Goal: Task Accomplishment & Management: Manage account settings

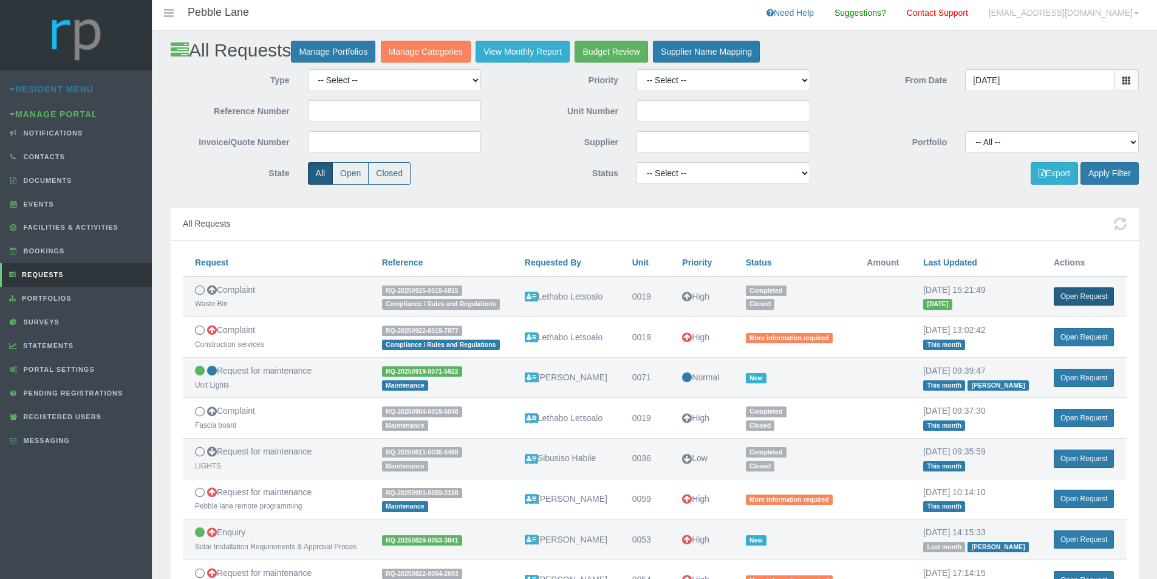
click at [1066, 303] on link "Open Request" at bounding box center [1084, 296] width 60 height 18
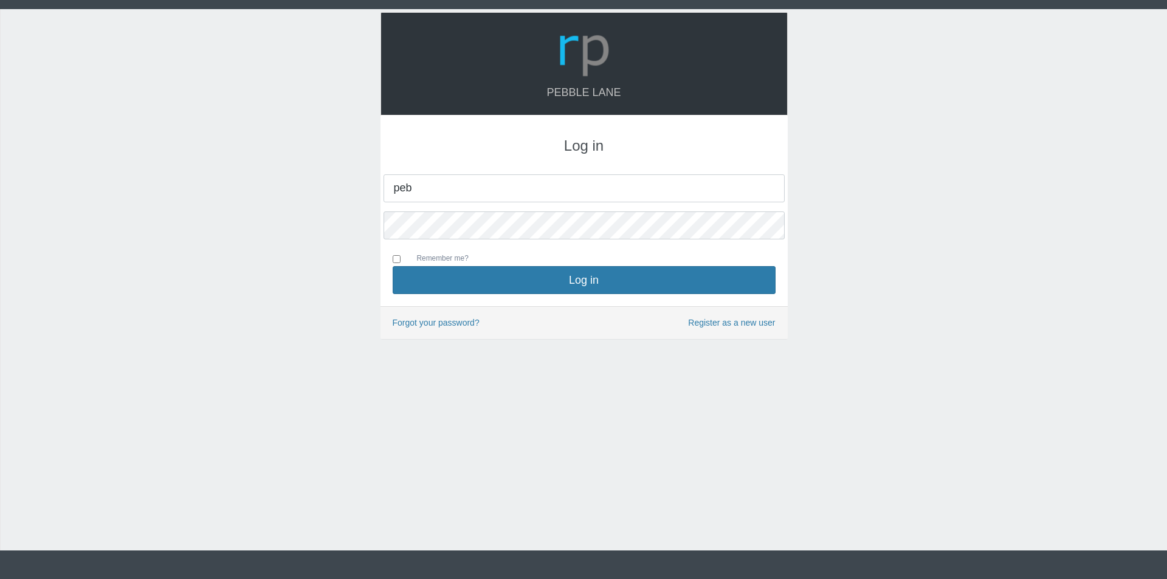
type input "[EMAIL_ADDRESS][DOMAIN_NAME]"
click at [393, 266] on button "Log in" at bounding box center [584, 280] width 383 height 28
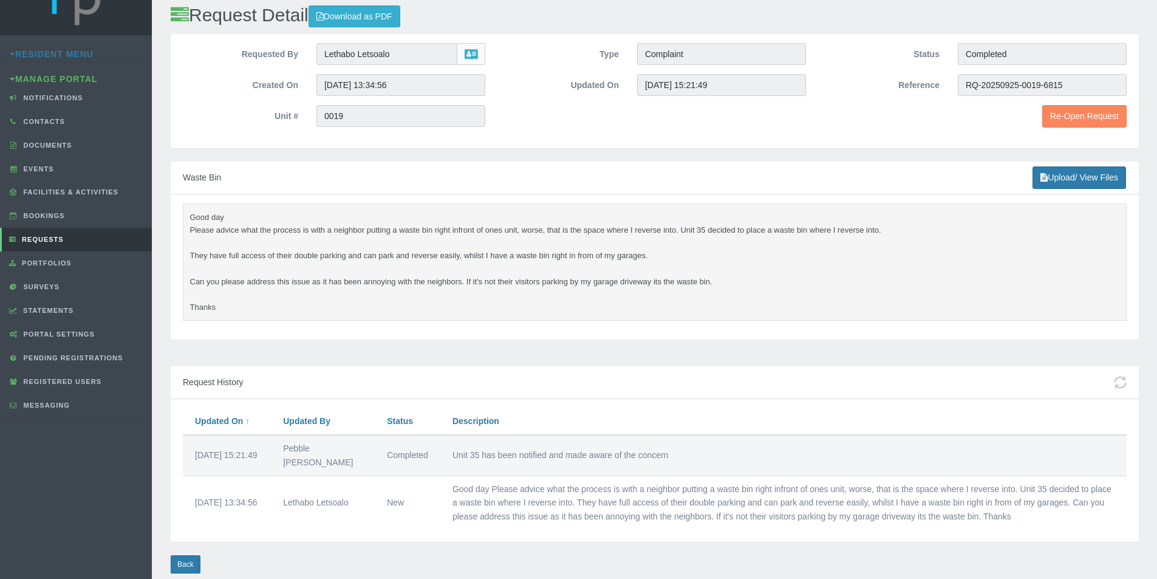
scroll to position [66, 0]
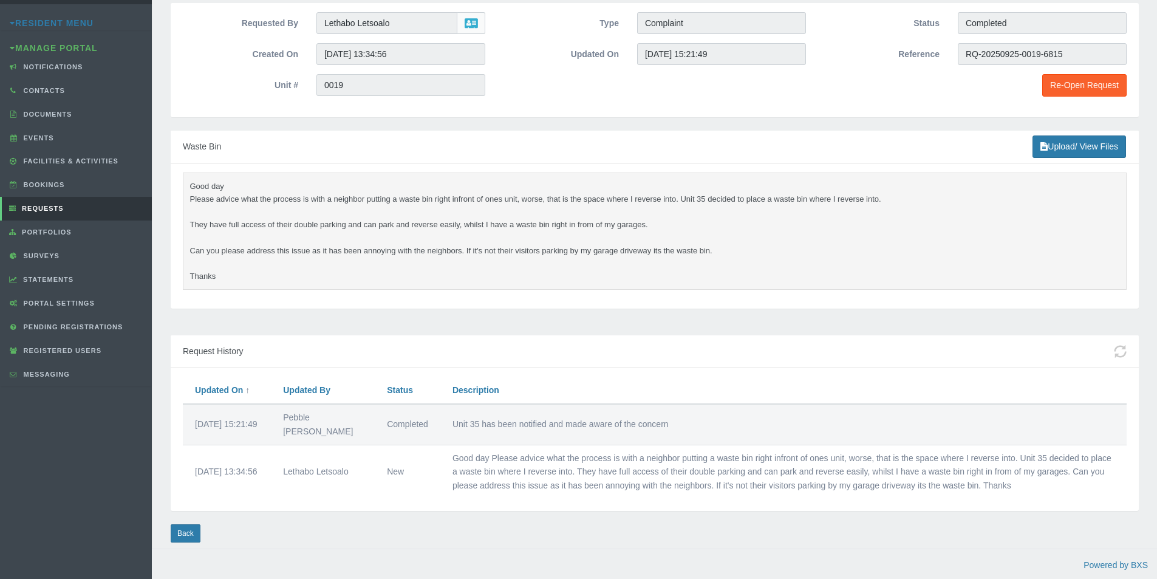
click at [1071, 86] on link "Re-Open Request" at bounding box center [1085, 85] width 84 height 22
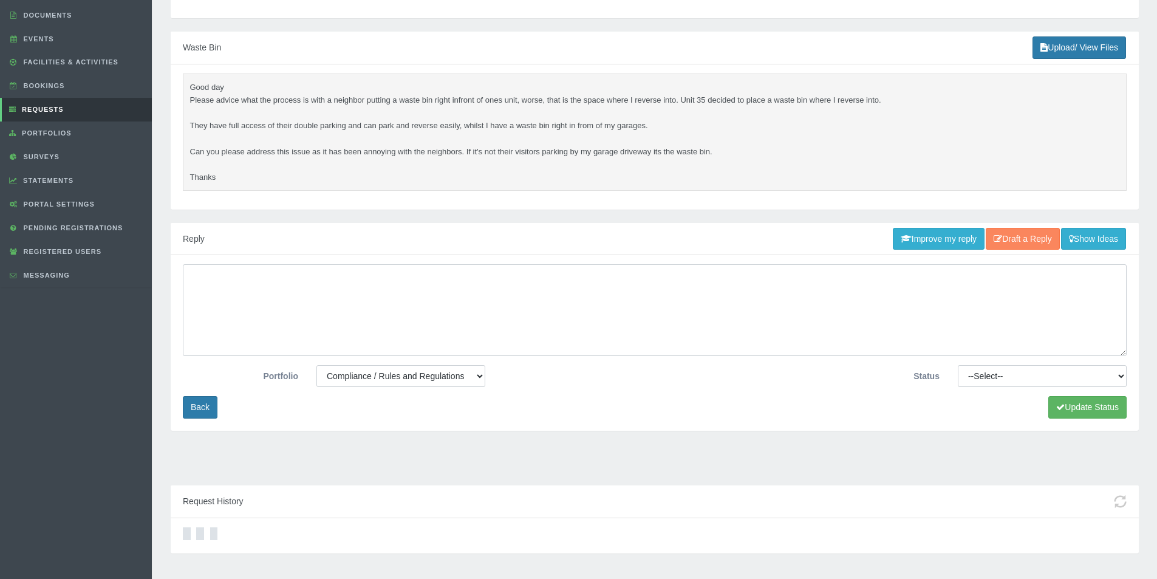
scroll to position [182, 0]
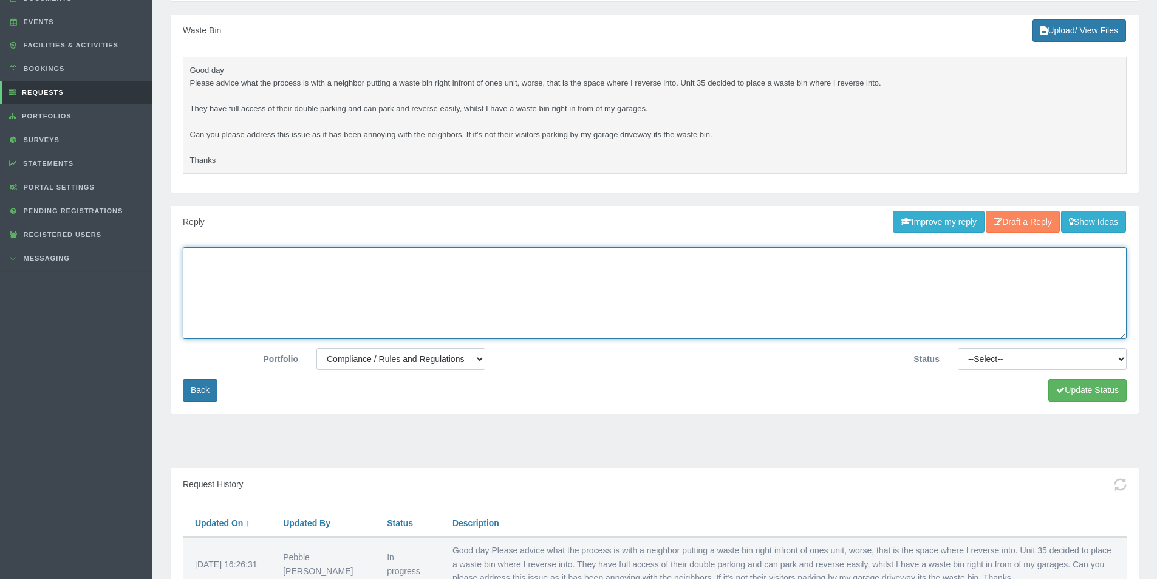
click at [258, 275] on textarea at bounding box center [655, 293] width 944 height 92
paste textarea "The skip wil be removed tomorrow morning, they are retiling the unit. Unfortuna…"
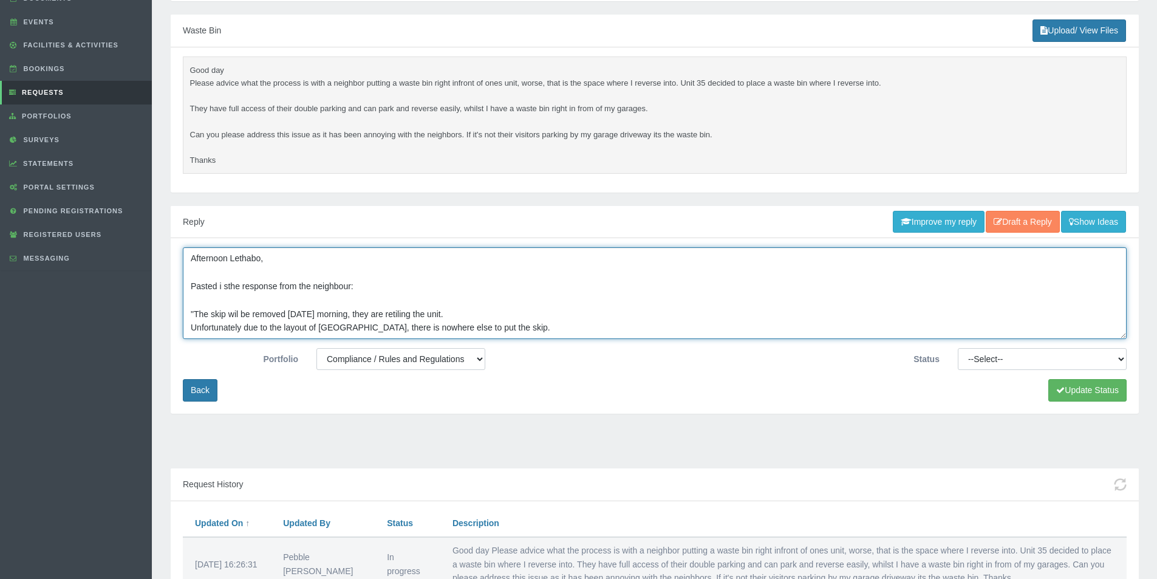
drag, startPoint x: 510, startPoint y: 328, endPoint x: 191, endPoint y: 335, distance: 319.1
click at [191, 335] on textarea "Afternoon Lethabo, Pasted i sthe response from the neighbour: "The skip wil be …" at bounding box center [655, 293] width 944 height 92
click at [477, 317] on textarea "Afternoon Lethabo, Pasted i sthe response from the neighbour: "The skip wil be …" at bounding box center [655, 293] width 944 height 92
paste textarea "Unfortunately due to the layout of Pebble Lane, there is nowhere else to put th…"
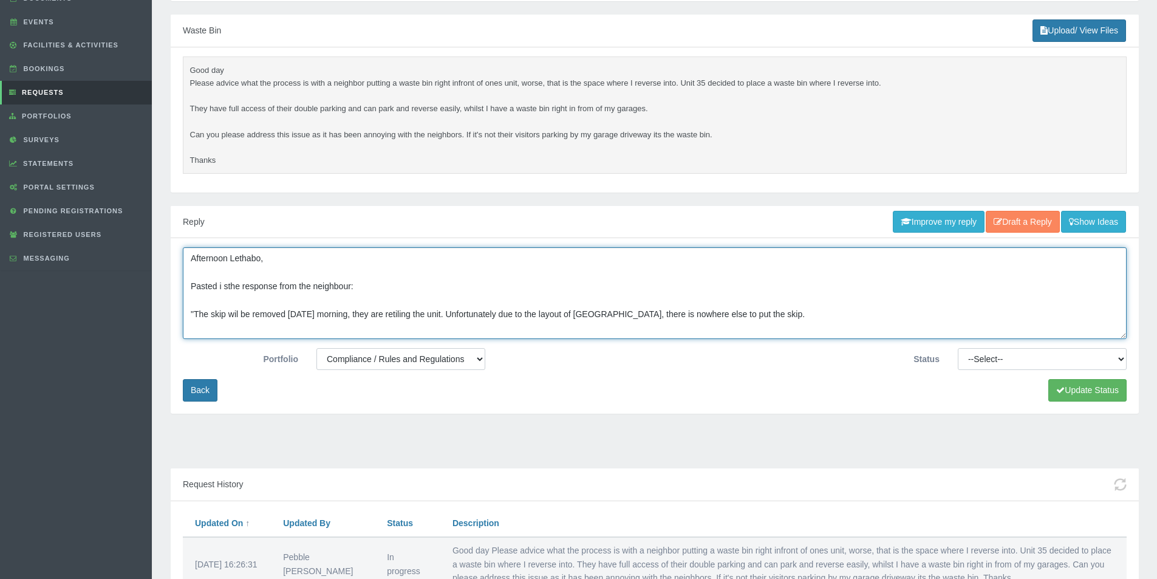
paste textarea "My apologies for the inconvenience caused, tomorrow the skip wil be gone."
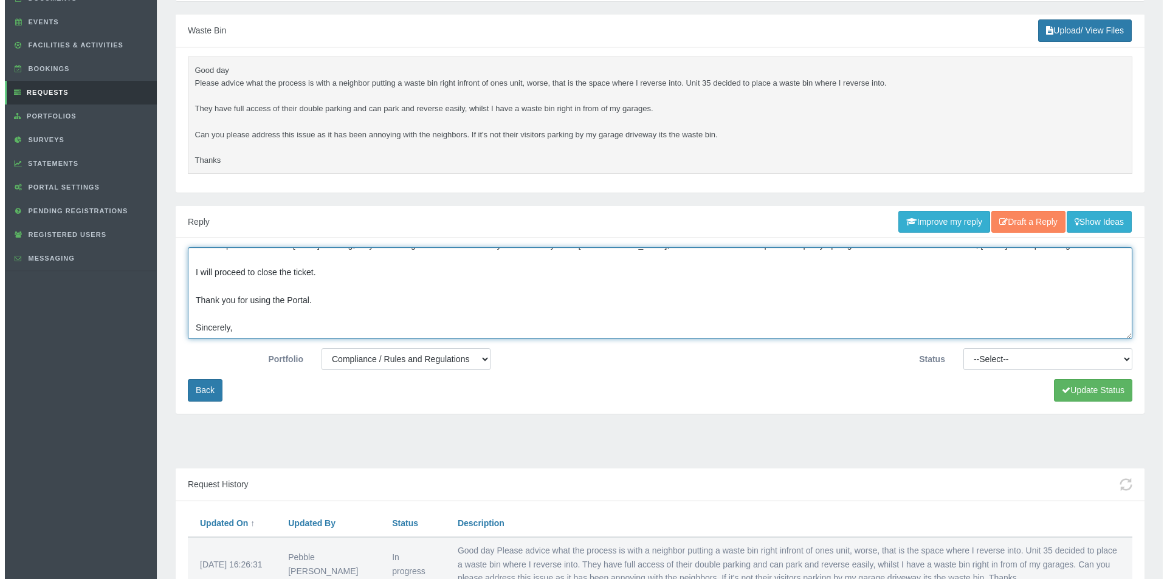
scroll to position [92, 0]
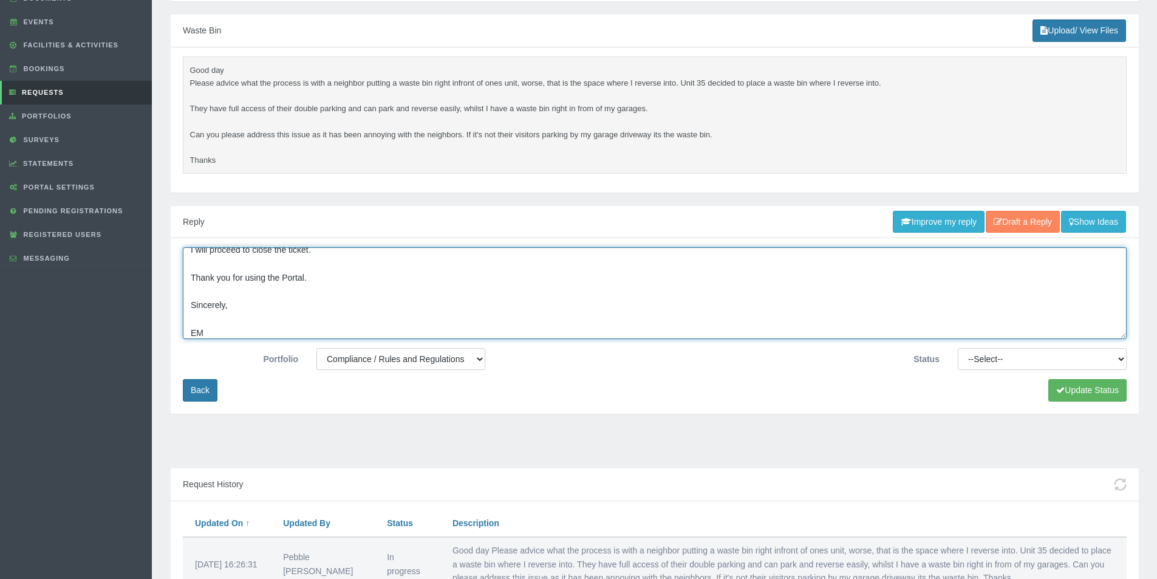
type textarea "Afternoon Lethabo, Pasted i sthe response from the neighbour: "The skip wil be …"
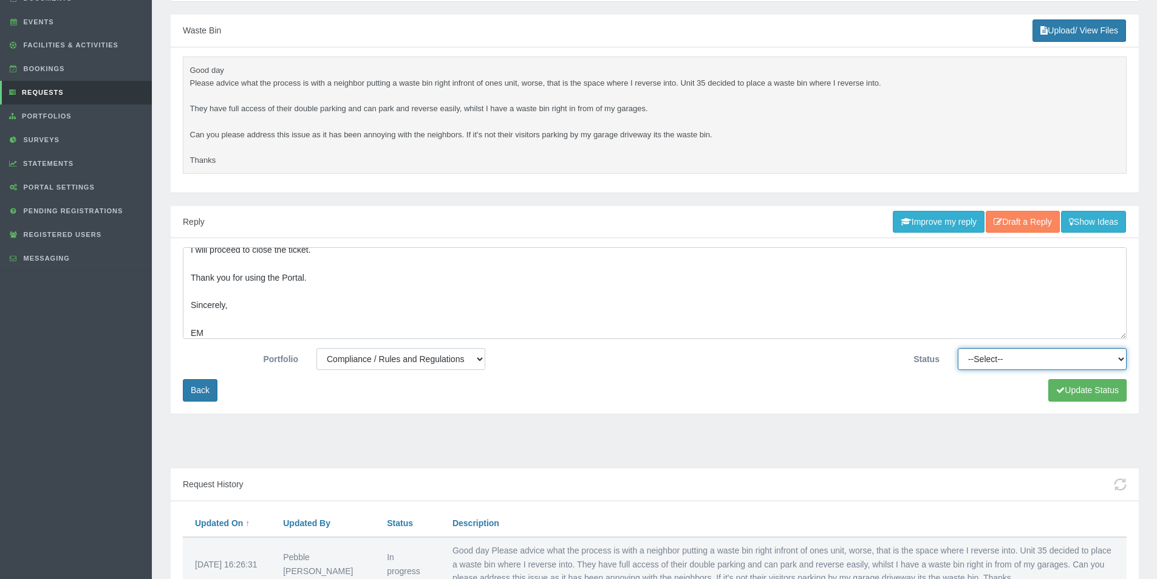
click at [1105, 361] on select "--Select-- Approved Cancelled Completed Declined More information required New …" at bounding box center [1042, 359] width 169 height 22
select select "COMPLETED"
click at [958, 348] on select "--Select-- Approved Cancelled Completed Declined More information required New …" at bounding box center [1042, 359] width 169 height 22
click at [1075, 380] on button "Update Status" at bounding box center [1088, 390] width 78 height 22
